Goal: Task Accomplishment & Management: Manage account settings

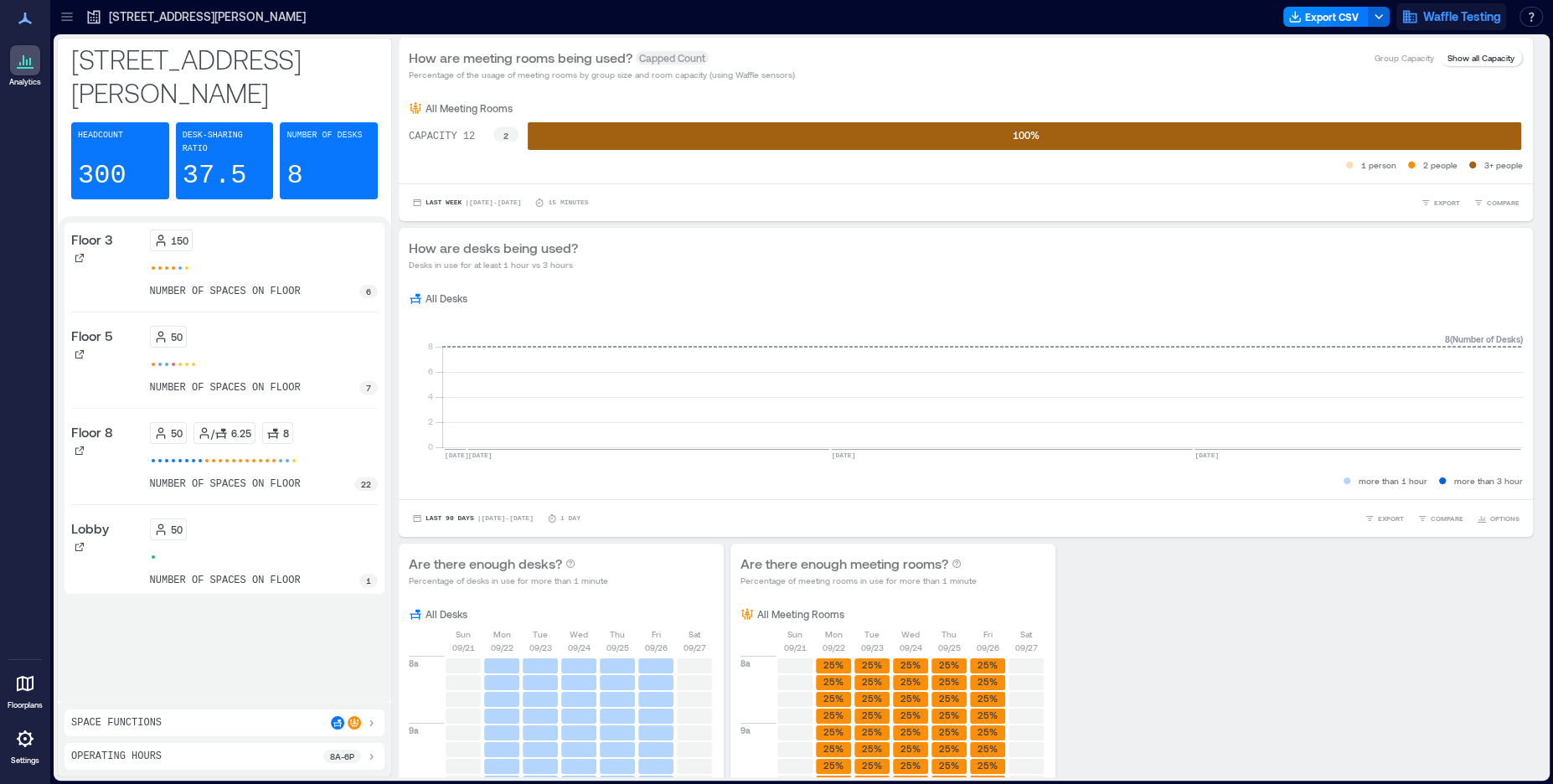
click at [1446, 20] on span "Waffle Testing" at bounding box center [1462, 17] width 78 height 17
click at [1433, 113] on button "Logout" at bounding box center [1473, 104] width 144 height 18
